Goal: Task Accomplishment & Management: Manage account settings

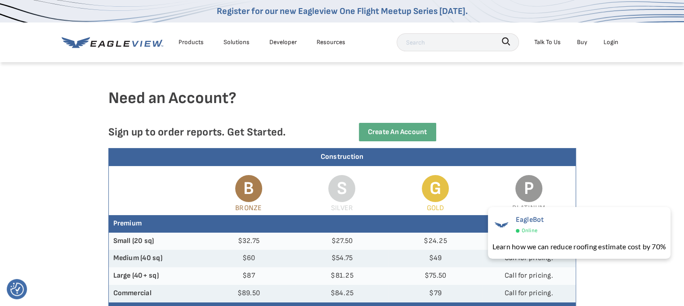
click at [578, 40] on link "Buy" at bounding box center [582, 41] width 10 height 11
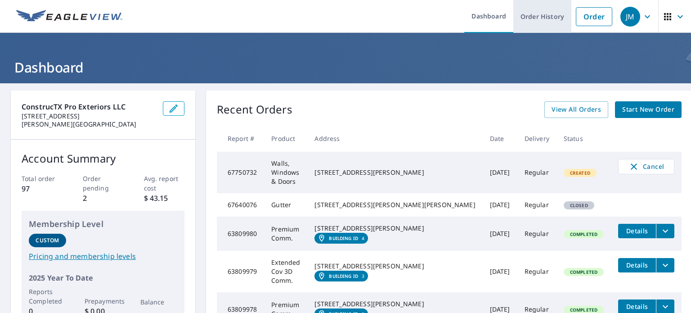
click at [534, 13] on link "Order History" at bounding box center [542, 16] width 58 height 33
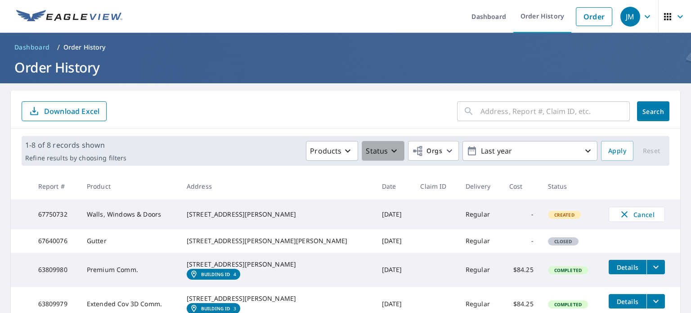
click at [374, 148] on p "Status" at bounding box center [377, 150] width 22 height 11
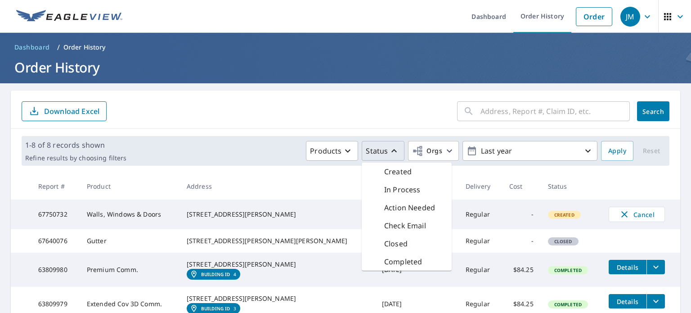
click at [374, 149] on p "Status" at bounding box center [377, 150] width 22 height 11
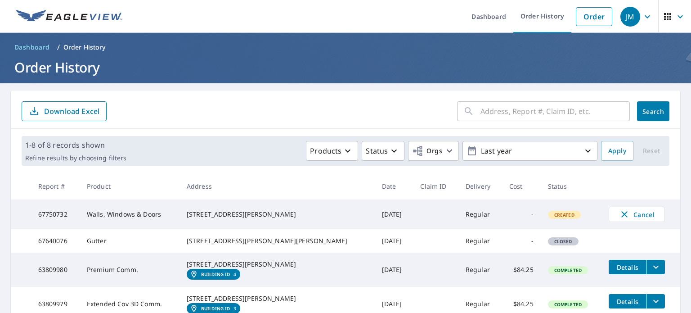
click at [80, 207] on td "67750732" at bounding box center [55, 214] width 49 height 30
drag, startPoint x: 140, startPoint y: 215, endPoint x: 157, endPoint y: 215, distance: 16.6
click at [142, 215] on td "Walls, Windows & Doors" at bounding box center [130, 214] width 100 height 30
click at [179, 218] on td "Walls, Windows & Doors" at bounding box center [130, 214] width 100 height 30
click at [642, 14] on icon "button" at bounding box center [647, 16] width 11 height 11
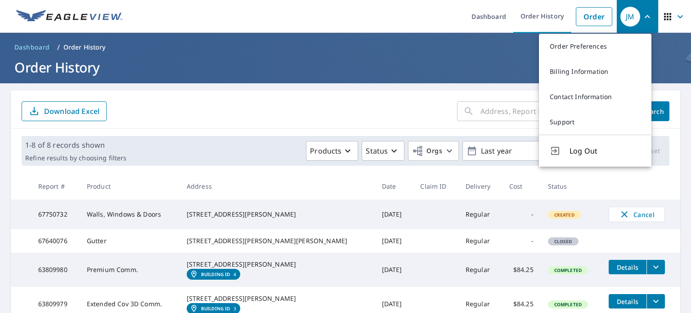
click at [548, 212] on div "Created" at bounding box center [564, 214] width 33 height 8
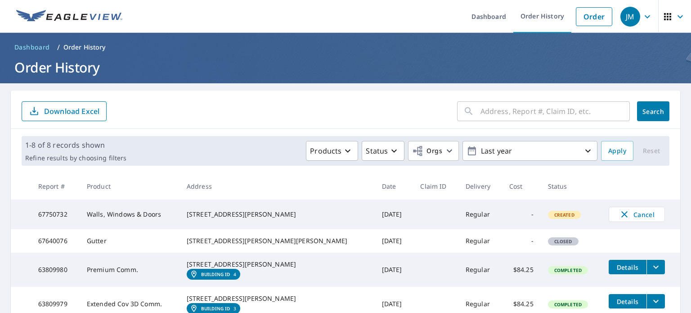
click at [549, 217] on span "Created" at bounding box center [564, 214] width 31 height 6
click at [677, 17] on icon "button" at bounding box center [679, 16] width 5 height 3
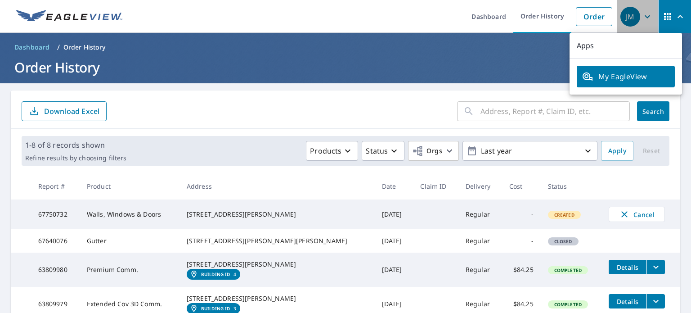
click at [645, 16] on icon "button" at bounding box center [647, 16] width 5 height 3
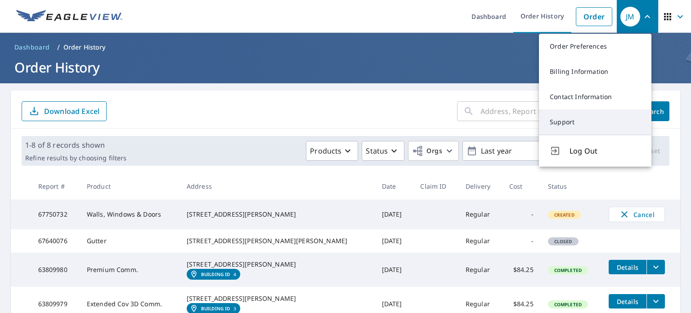
click at [577, 122] on link "Support" at bounding box center [595, 121] width 112 height 25
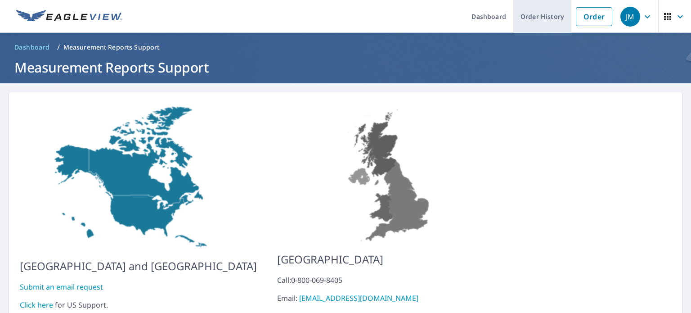
click at [542, 15] on link "Order History" at bounding box center [542, 16] width 58 height 33
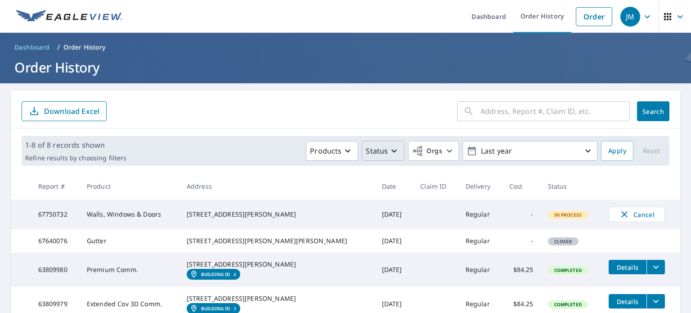
click at [389, 150] on icon "button" at bounding box center [394, 150] width 11 height 11
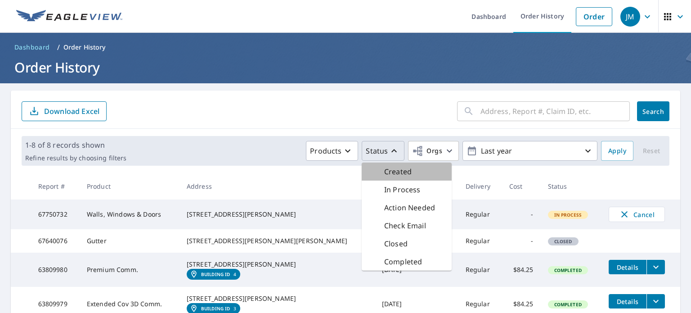
click at [388, 172] on p "Created" at bounding box center [397, 171] width 27 height 11
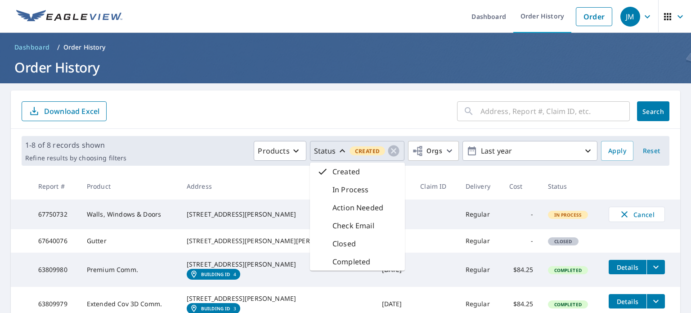
click at [371, 170] on div "Created" at bounding box center [357, 171] width 95 height 18
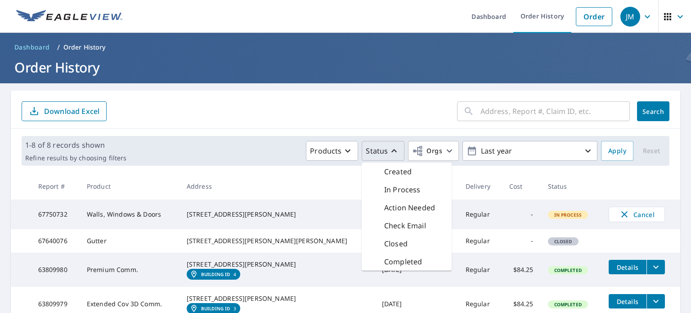
click at [273, 211] on div "5003 Bundyhill Dr Austin, TX 78723" at bounding box center [277, 214] width 181 height 9
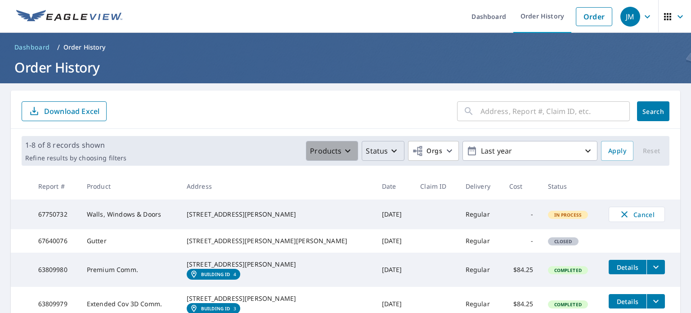
click at [336, 148] on div "Products" at bounding box center [331, 150] width 43 height 11
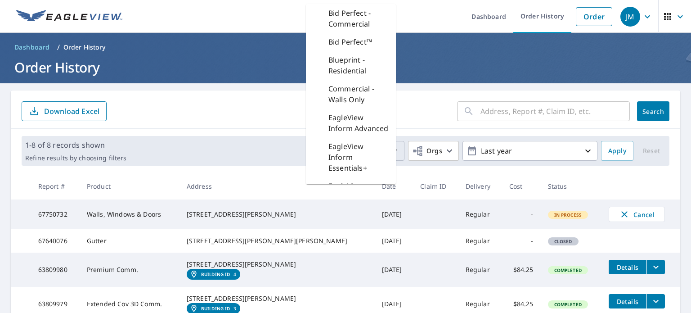
click at [254, 104] on form "​ Search Download Excel" at bounding box center [346, 111] width 648 height 20
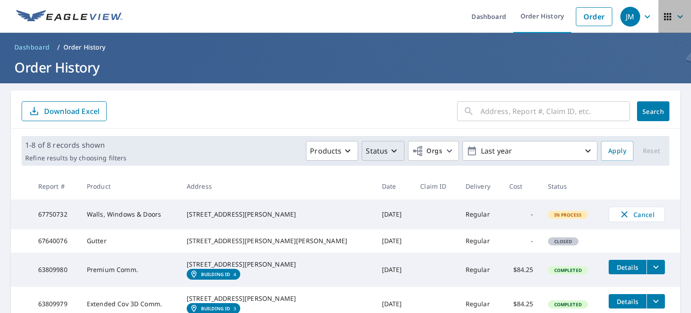
click at [665, 18] on icon "button" at bounding box center [667, 16] width 11 height 11
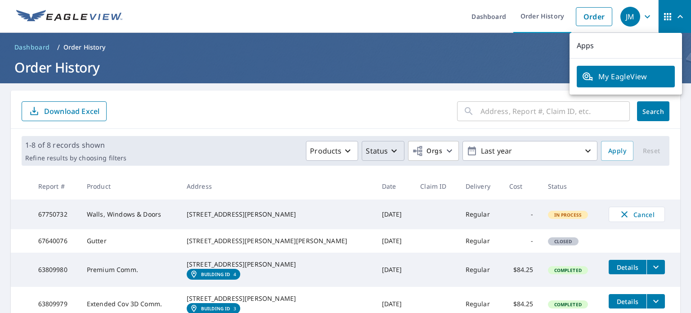
click at [624, 17] on div "JM" at bounding box center [630, 17] width 20 height 20
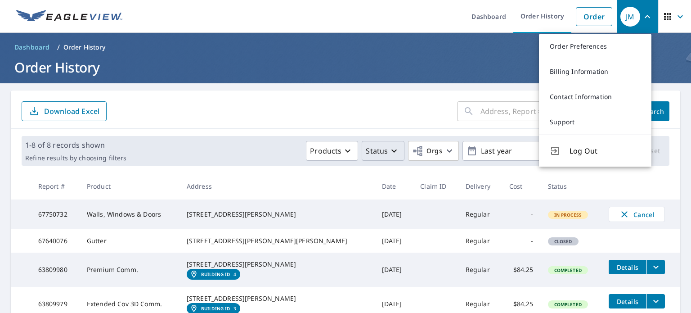
click at [317, 100] on div "​ Search Download Excel" at bounding box center [345, 109] width 669 height 38
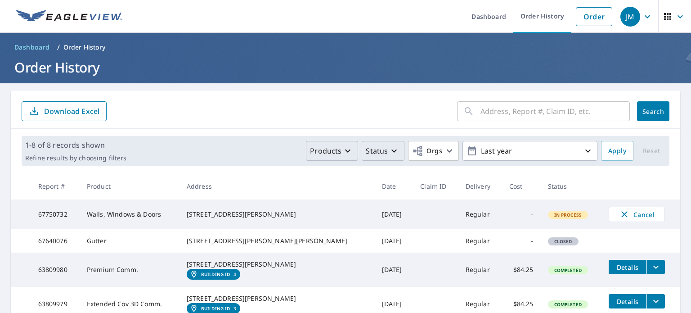
click at [345, 149] on icon "button" at bounding box center [347, 150] width 5 height 3
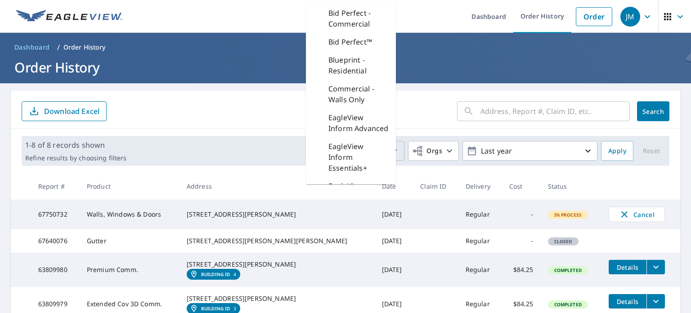
click at [223, 128] on div "​ Search Download Excel" at bounding box center [345, 109] width 669 height 38
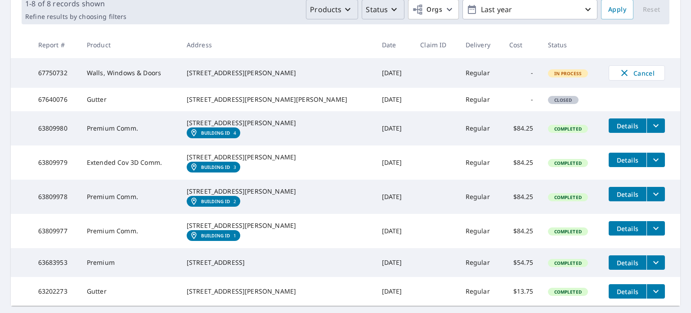
scroll to position [129, 0]
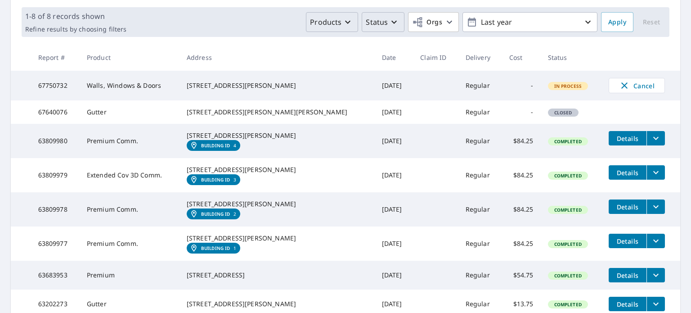
click at [614, 143] on span "Details" at bounding box center [627, 138] width 27 height 9
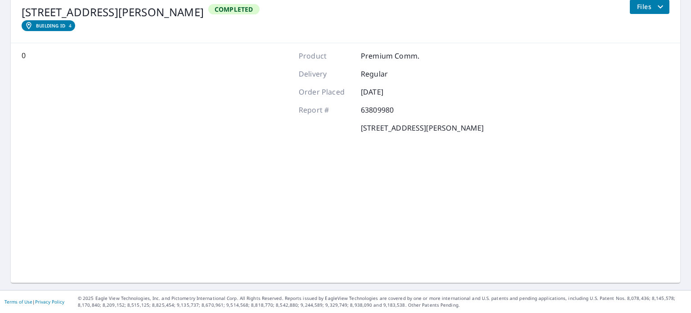
scroll to position [117, 0]
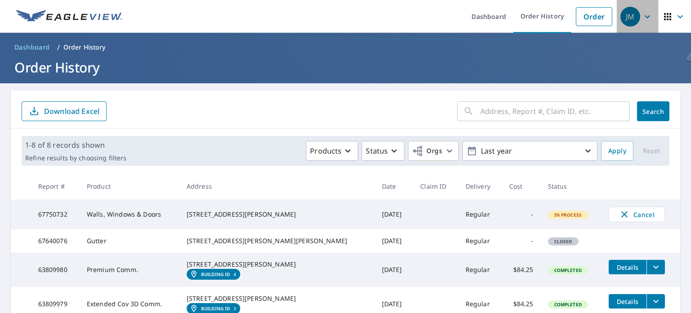
click at [629, 16] on div "JM" at bounding box center [630, 17] width 20 height 20
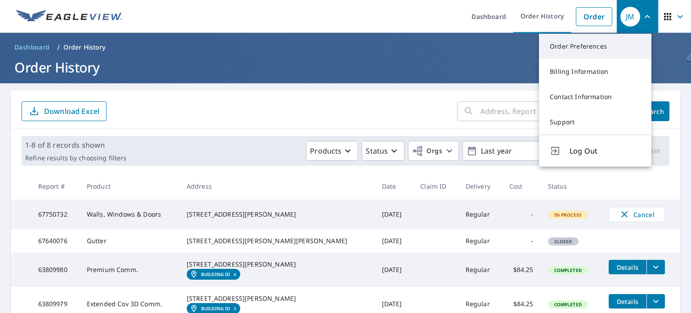
click at [567, 42] on link "Order Preferences" at bounding box center [595, 46] width 112 height 25
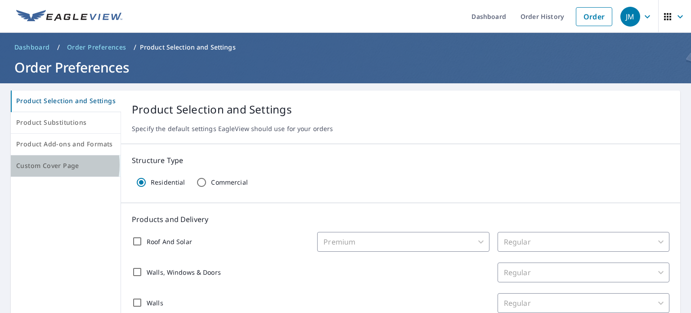
click at [38, 165] on span "Custom Cover Page" at bounding box center [65, 165] width 99 height 11
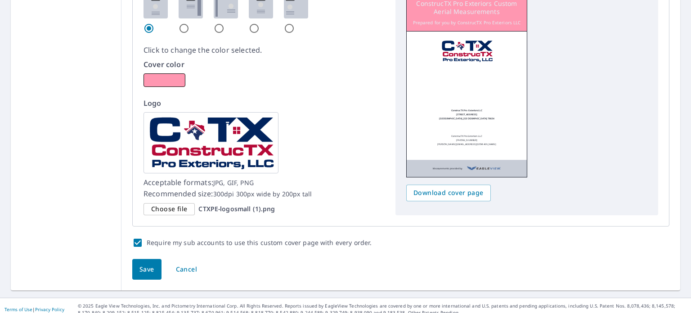
scroll to position [578, 0]
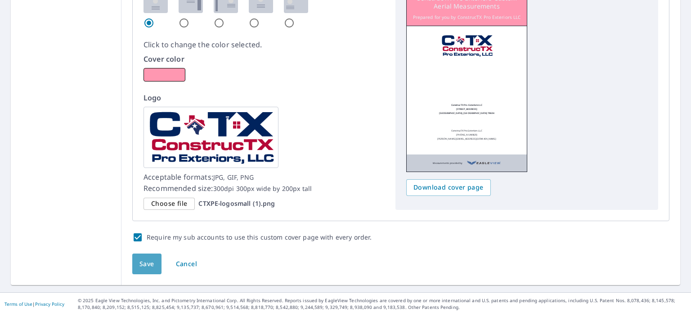
click at [145, 260] on span "Save" at bounding box center [146, 263] width 15 height 11
checkbox input "true"
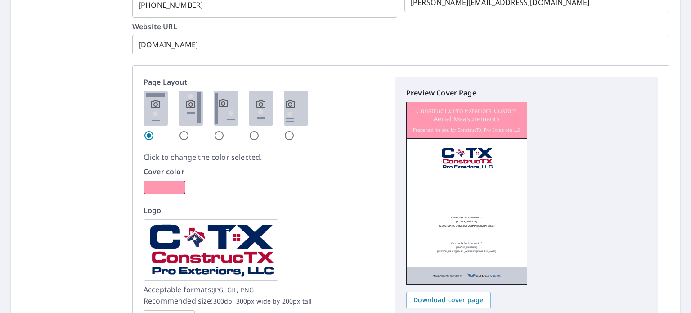
scroll to position [540, 0]
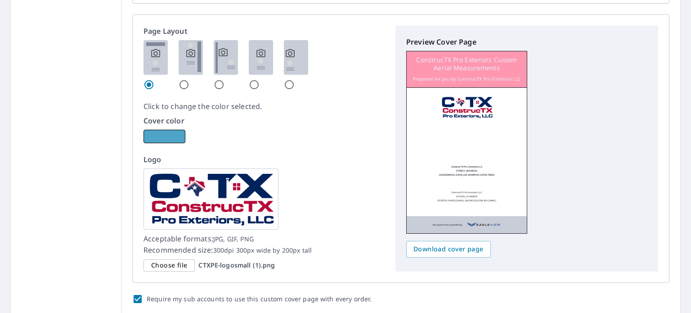
click at [166, 133] on button "button" at bounding box center [164, 136] width 42 height 13
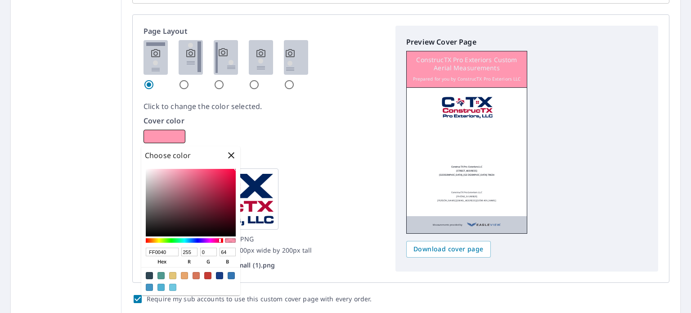
click at [68, 134] on div at bounding box center [66, 3] width 111 height 686
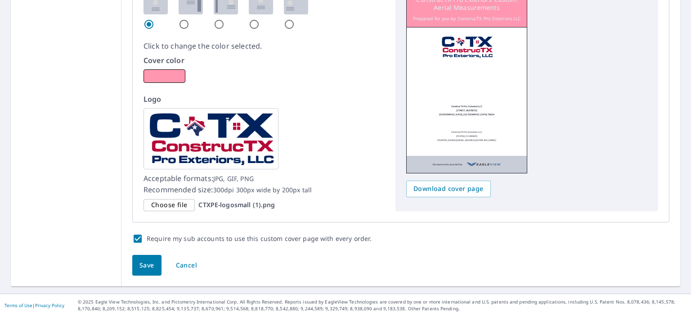
scroll to position [601, 0]
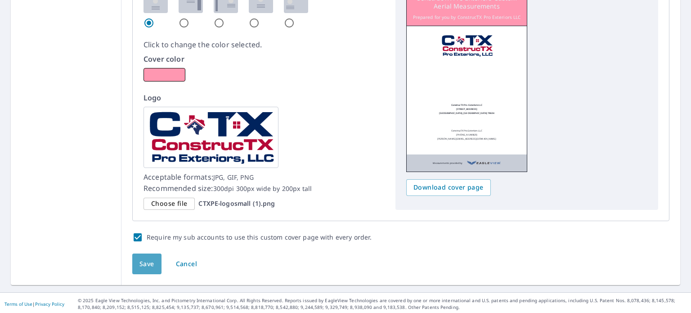
click at [147, 258] on span "Save" at bounding box center [146, 263] width 15 height 11
checkbox input "true"
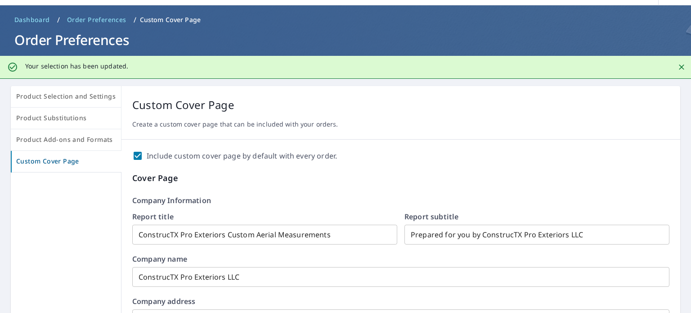
scroll to position [0, 0]
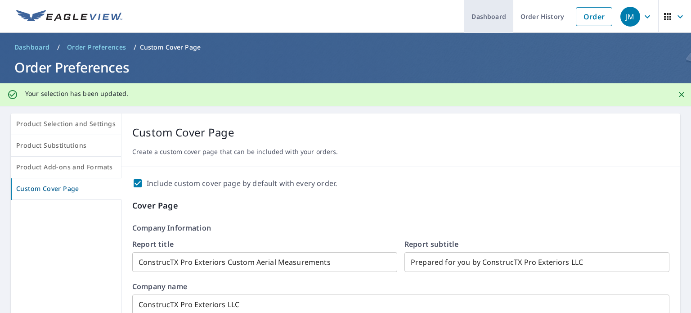
click at [489, 14] on link "Dashboard" at bounding box center [488, 16] width 49 height 33
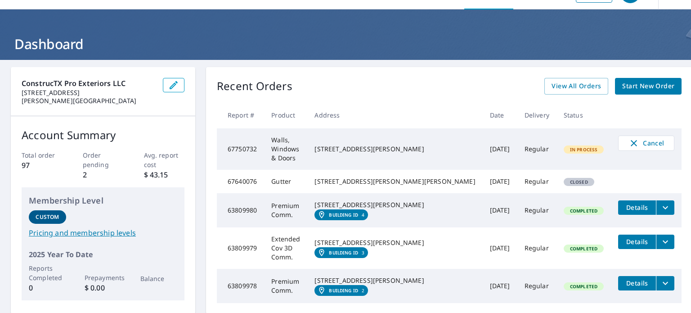
scroll to position [90, 0]
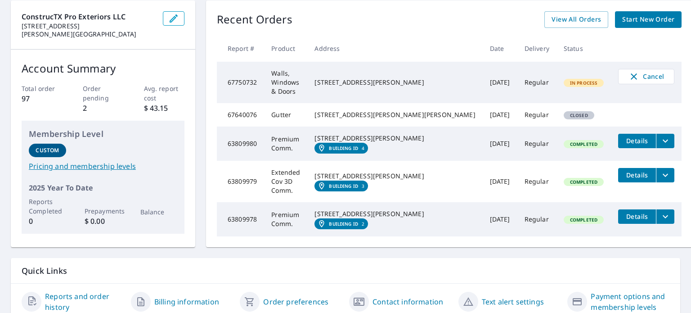
click at [64, 165] on link "Pricing and membership levels" at bounding box center [103, 166] width 148 height 11
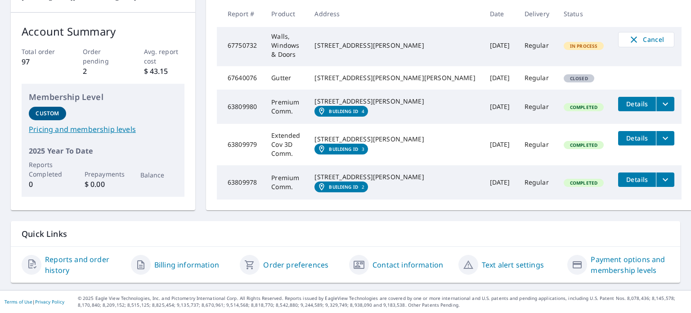
scroll to position [146, 0]
